Goal: Task Accomplishment & Management: Manage account settings

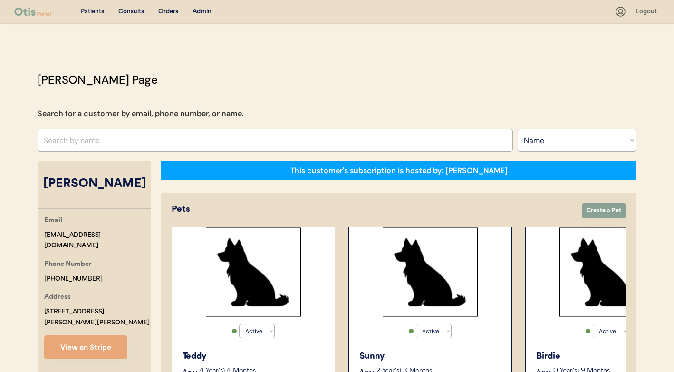
select select ""Name""
select select "true"
click at [183, 130] on input "text" at bounding box center [275, 140] width 475 height 23
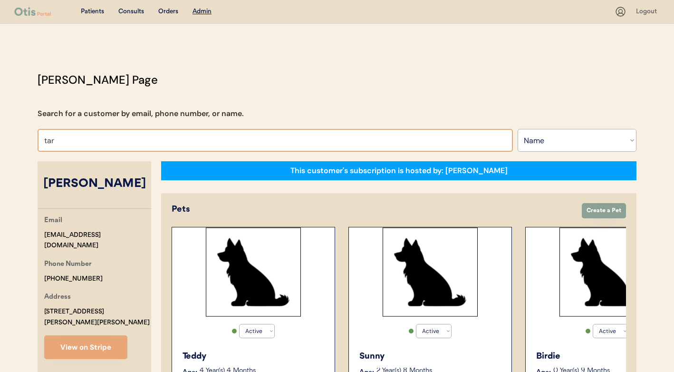
type input "tara"
type input "tara Kollman"
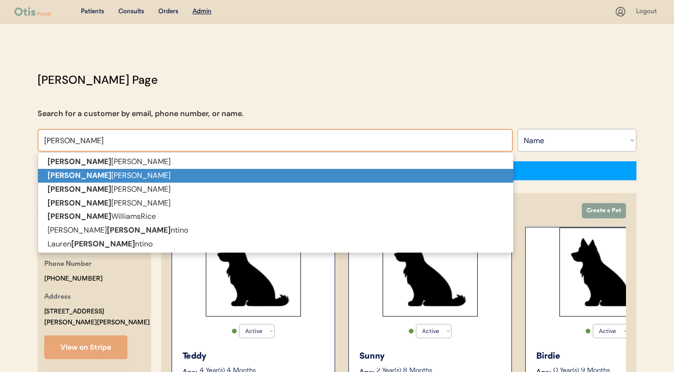
type input "tarah"
type input "tarah Greenwood"
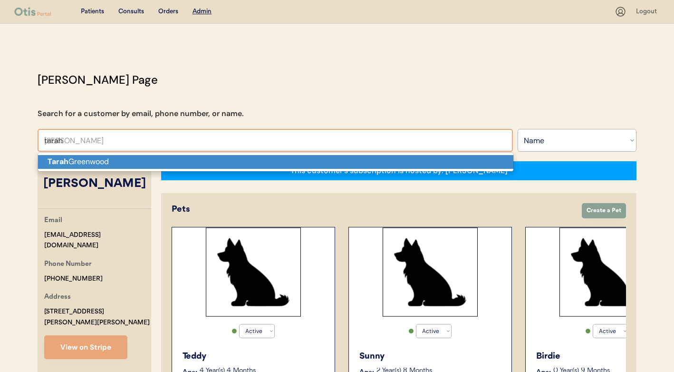
click at [181, 162] on p "Tarah Greenwood" at bounding box center [275, 162] width 475 height 14
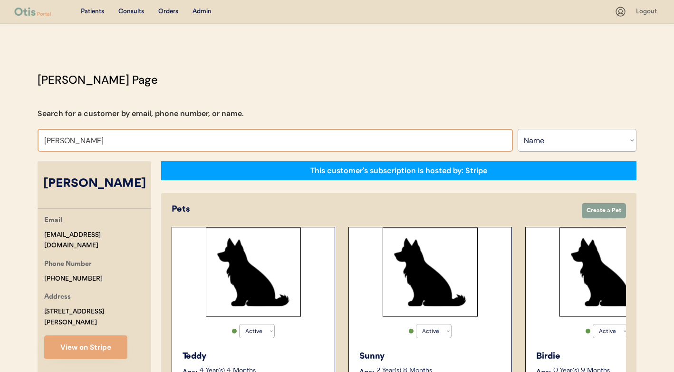
click at [178, 144] on input "[PERSON_NAME]" at bounding box center [275, 140] width 475 height 23
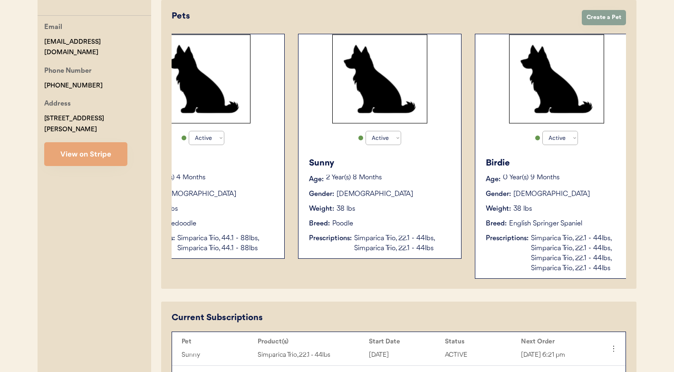
scroll to position [0, 76]
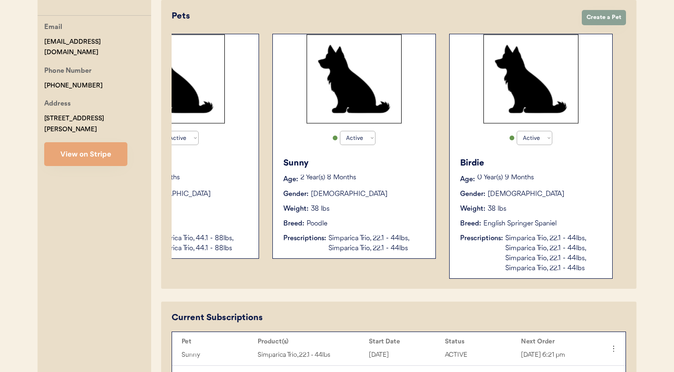
type input "[PERSON_NAME]"
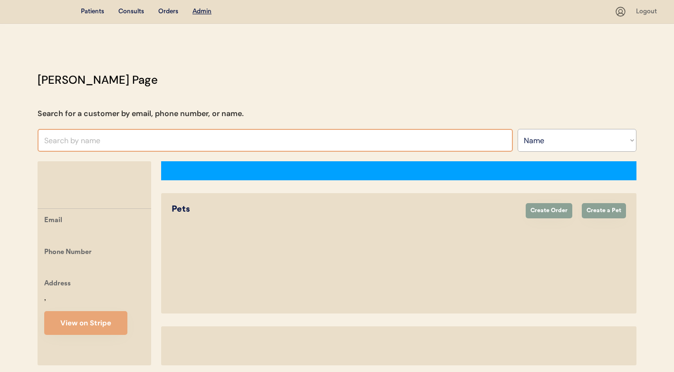
select select ""Name""
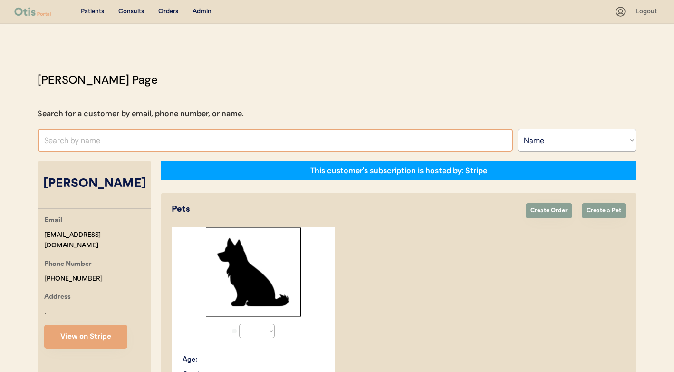
select select "true"
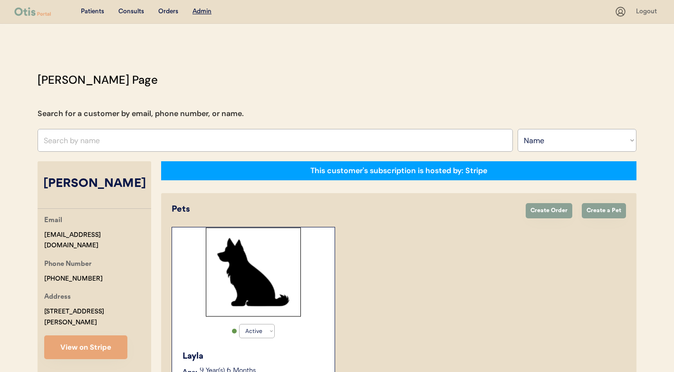
scroll to position [124, 0]
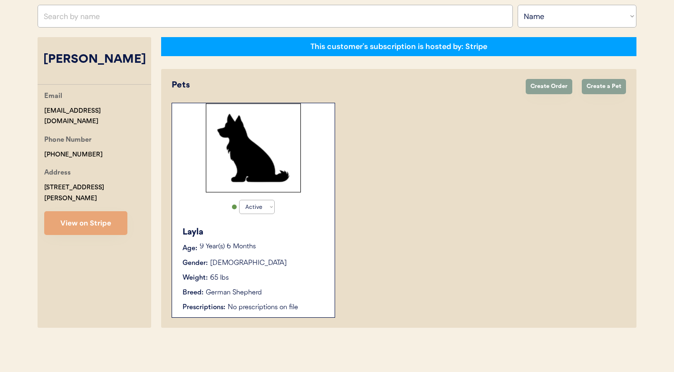
click at [235, 225] on div "Layla Age: 9 Year(s) 6 Months Gender: Female Weight: 65 lbs Breed: German Sheph…" at bounding box center [253, 269] width 153 height 96
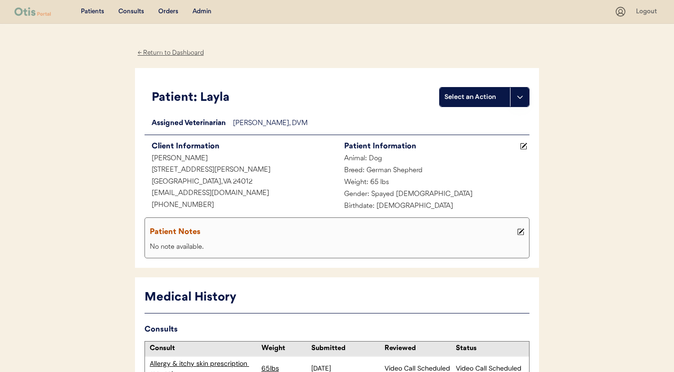
scroll to position [98, 0]
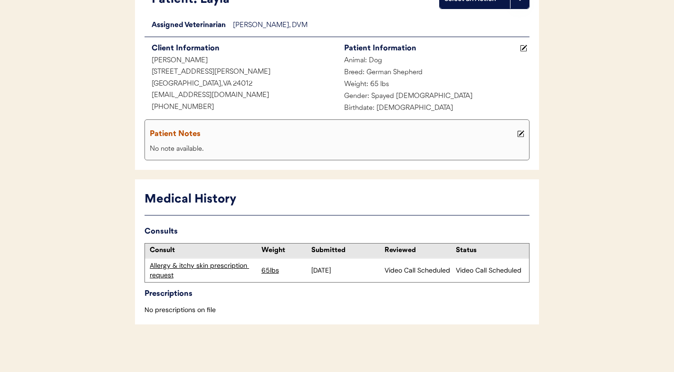
click at [182, 266] on div "Allergy & itchy skin prescription request" at bounding box center [203, 270] width 107 height 19
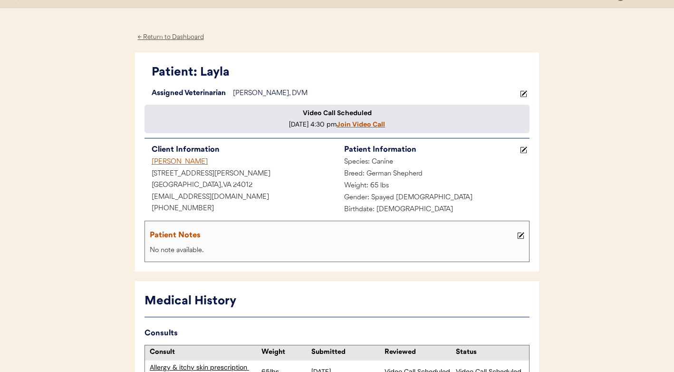
scroll to position [17, 0]
